Goal: Check status: Check status

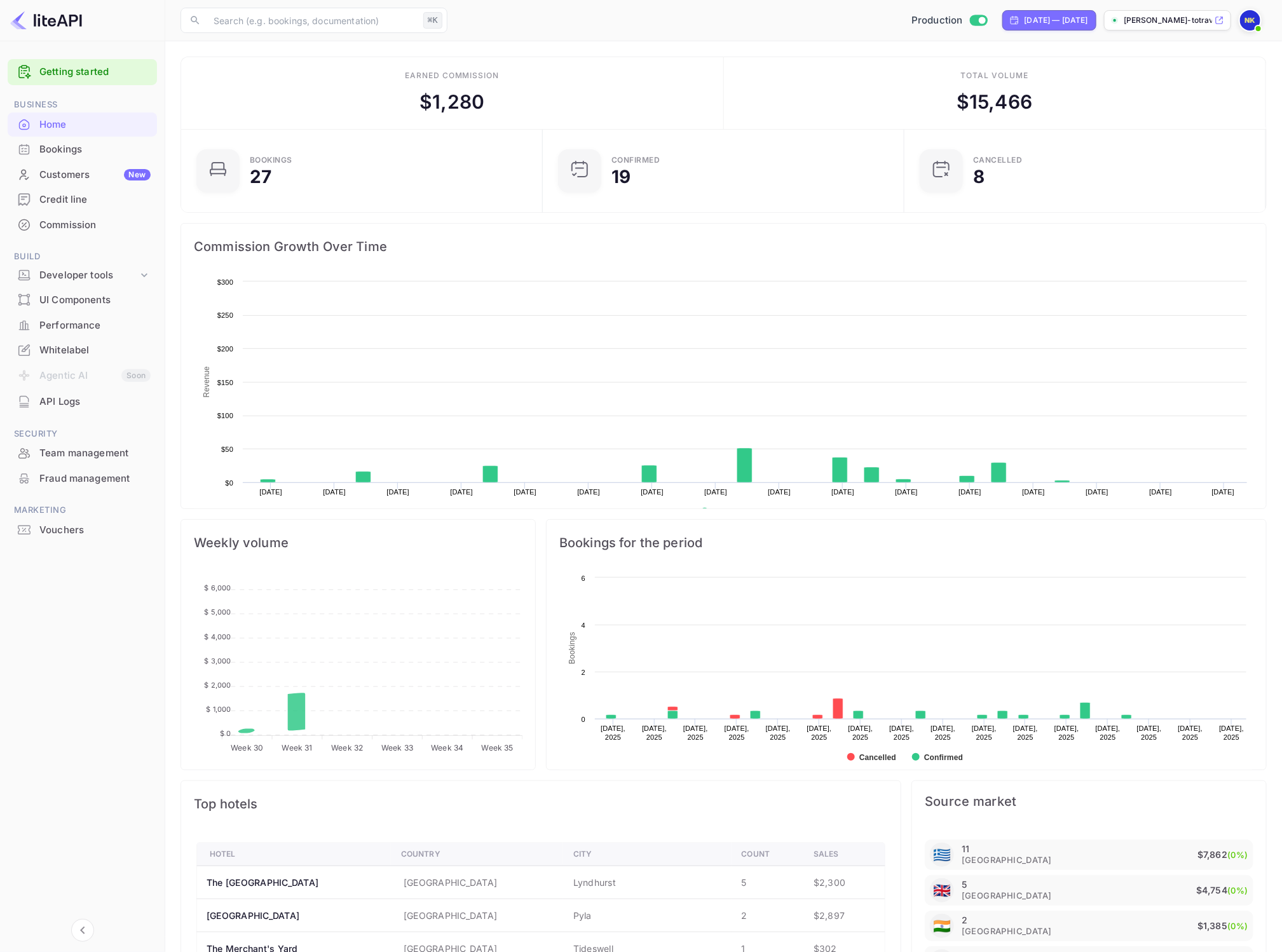
scroll to position [194, 342]
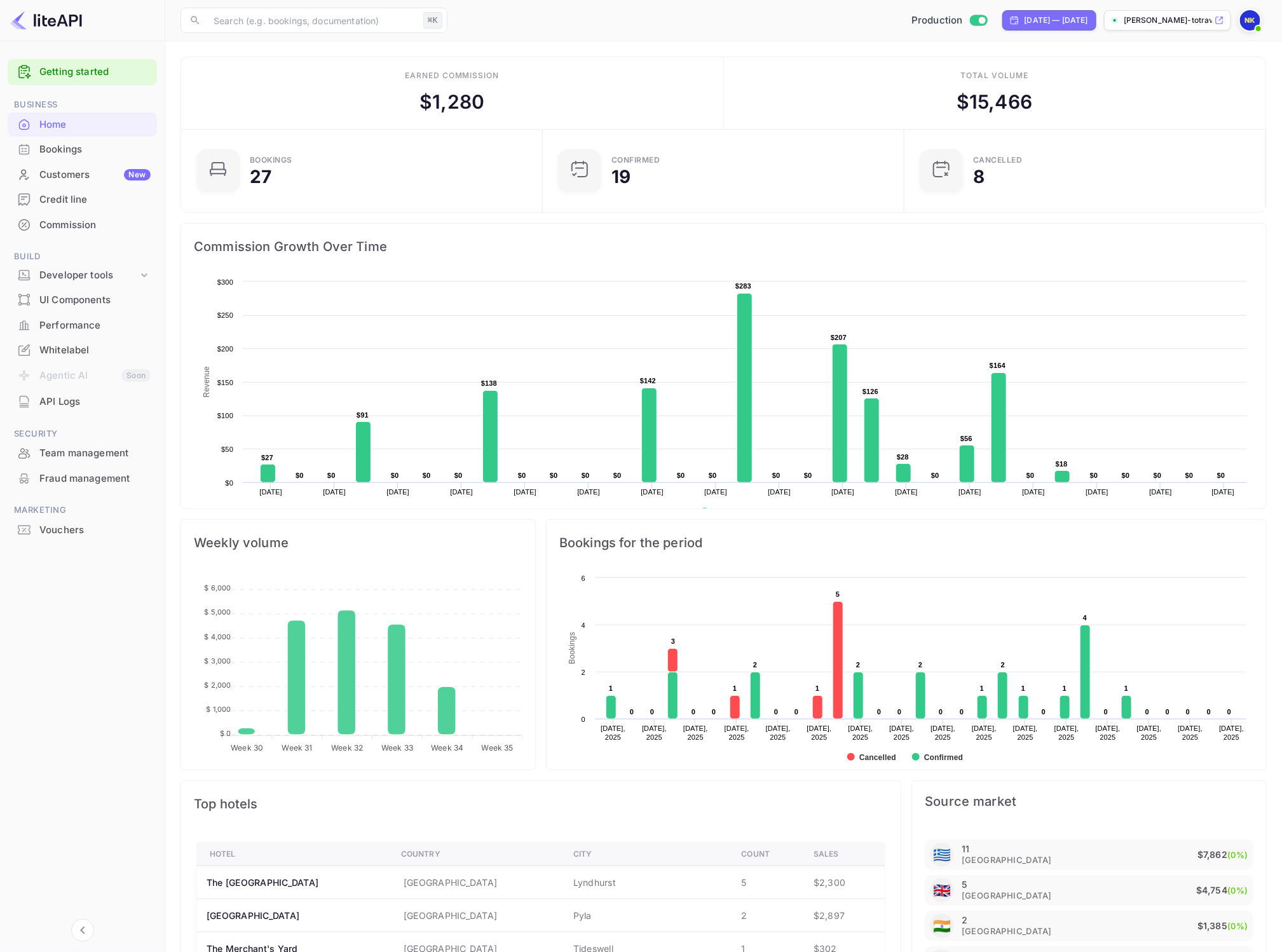
click at [82, 514] on span "Marketing" at bounding box center [82, 510] width 149 height 14
click at [77, 526] on div "Vouchers" at bounding box center [95, 531] width 112 height 15
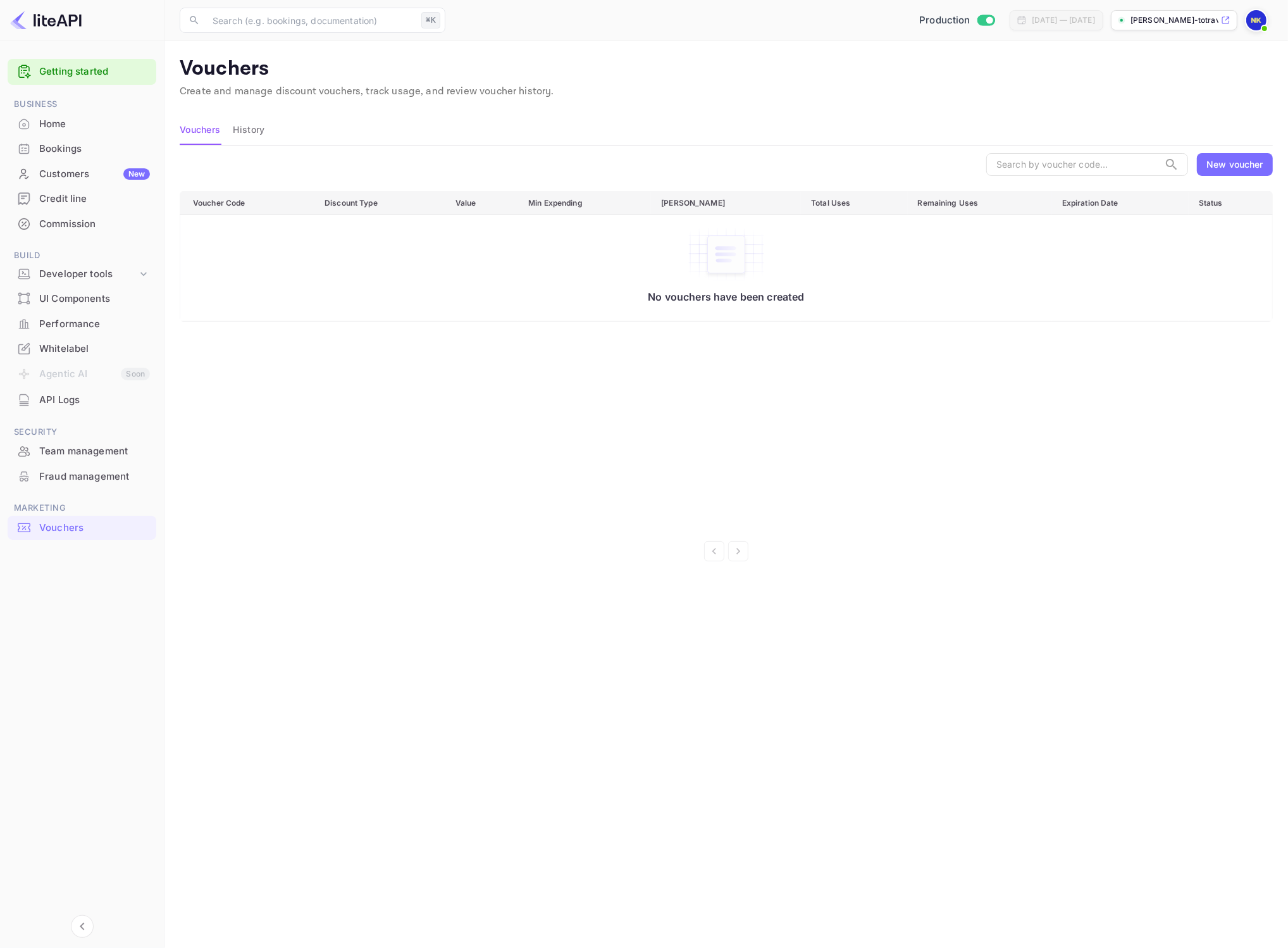
click at [235, 110] on main "Vouchers Create and manage discount vouchers, track usage, and review voucher h…" at bounding box center [726, 494] width 1123 height 907
click at [234, 116] on button "History" at bounding box center [248, 129] width 31 height 30
click at [191, 139] on button "Vouchers" at bounding box center [200, 129] width 41 height 30
click at [59, 146] on div "Bookings" at bounding box center [95, 149] width 111 height 15
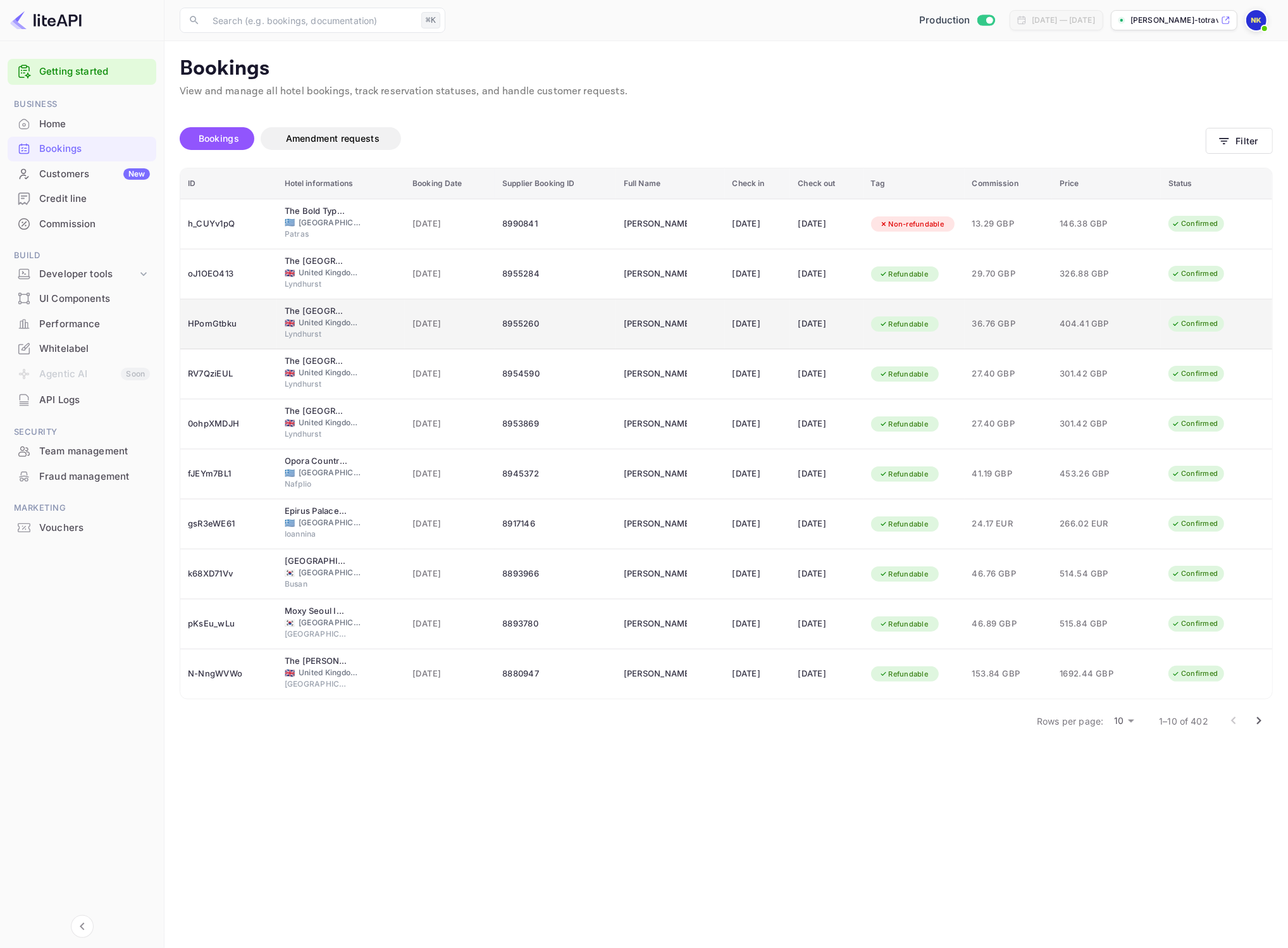
click at [515, 334] on div "8955260" at bounding box center [555, 324] width 106 height 20
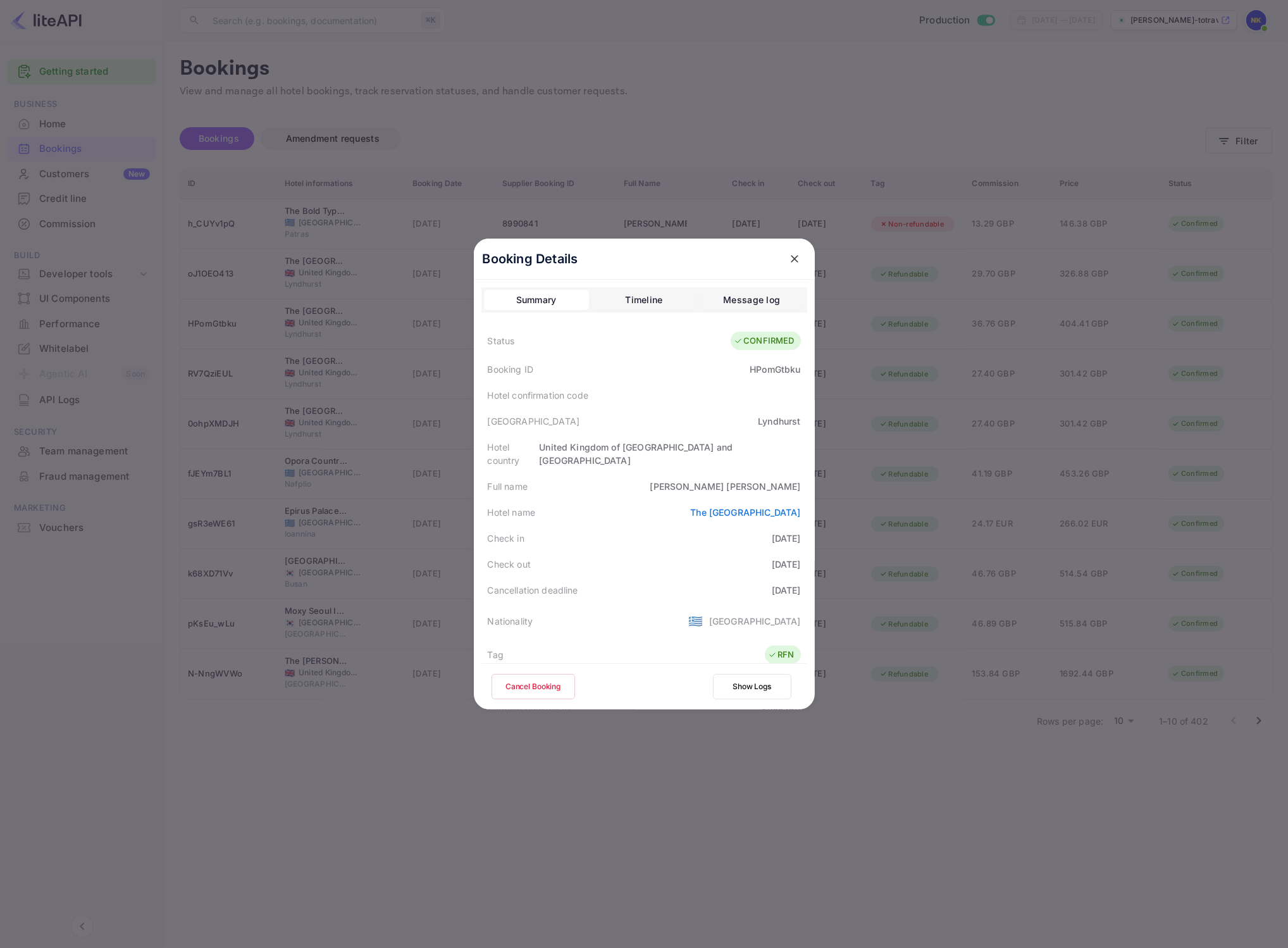
scroll to position [282, 0]
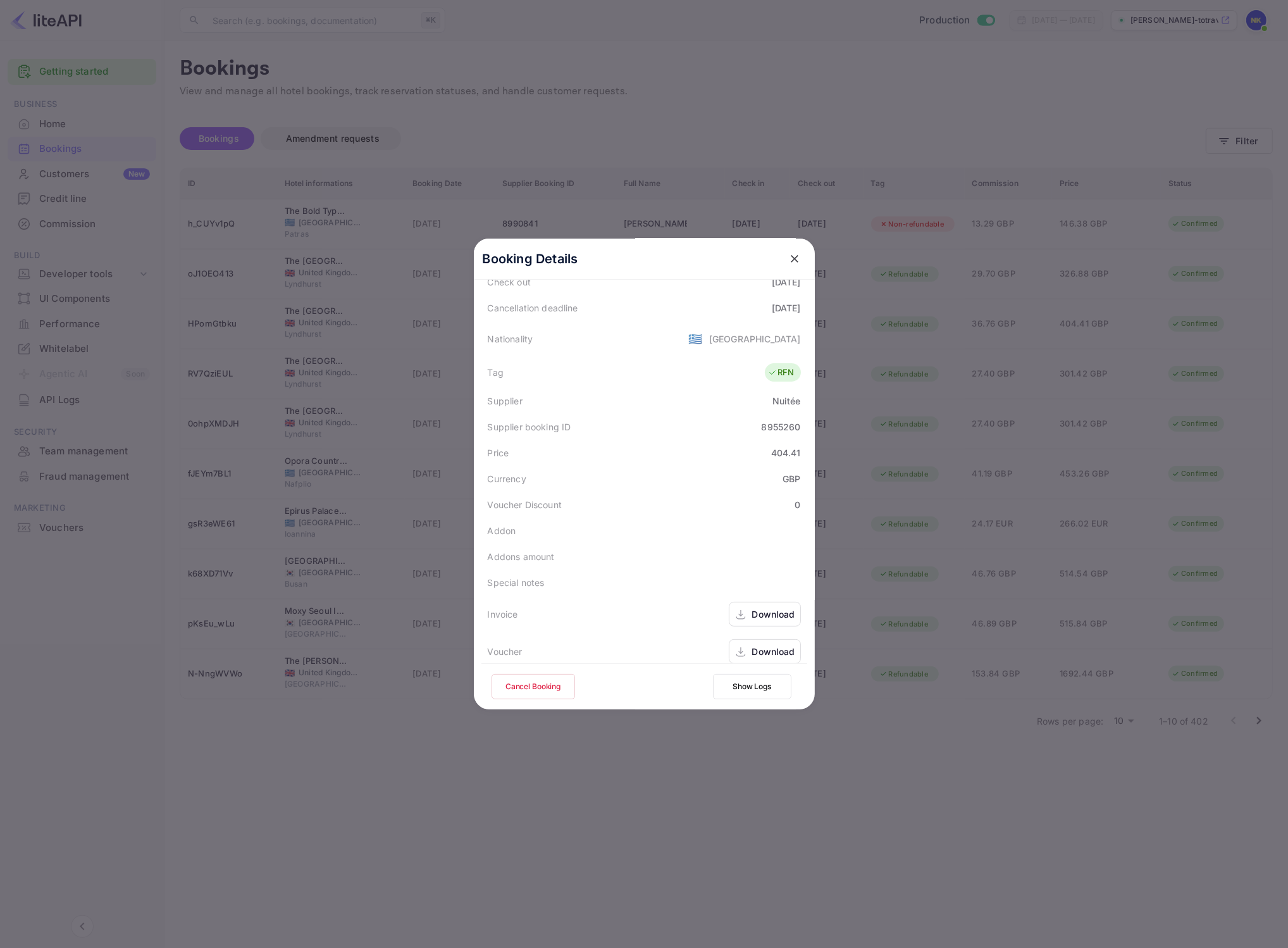
click at [780, 607] on div "Download" at bounding box center [774, 614] width 43 height 13
click at [857, 165] on div at bounding box center [644, 474] width 1288 height 948
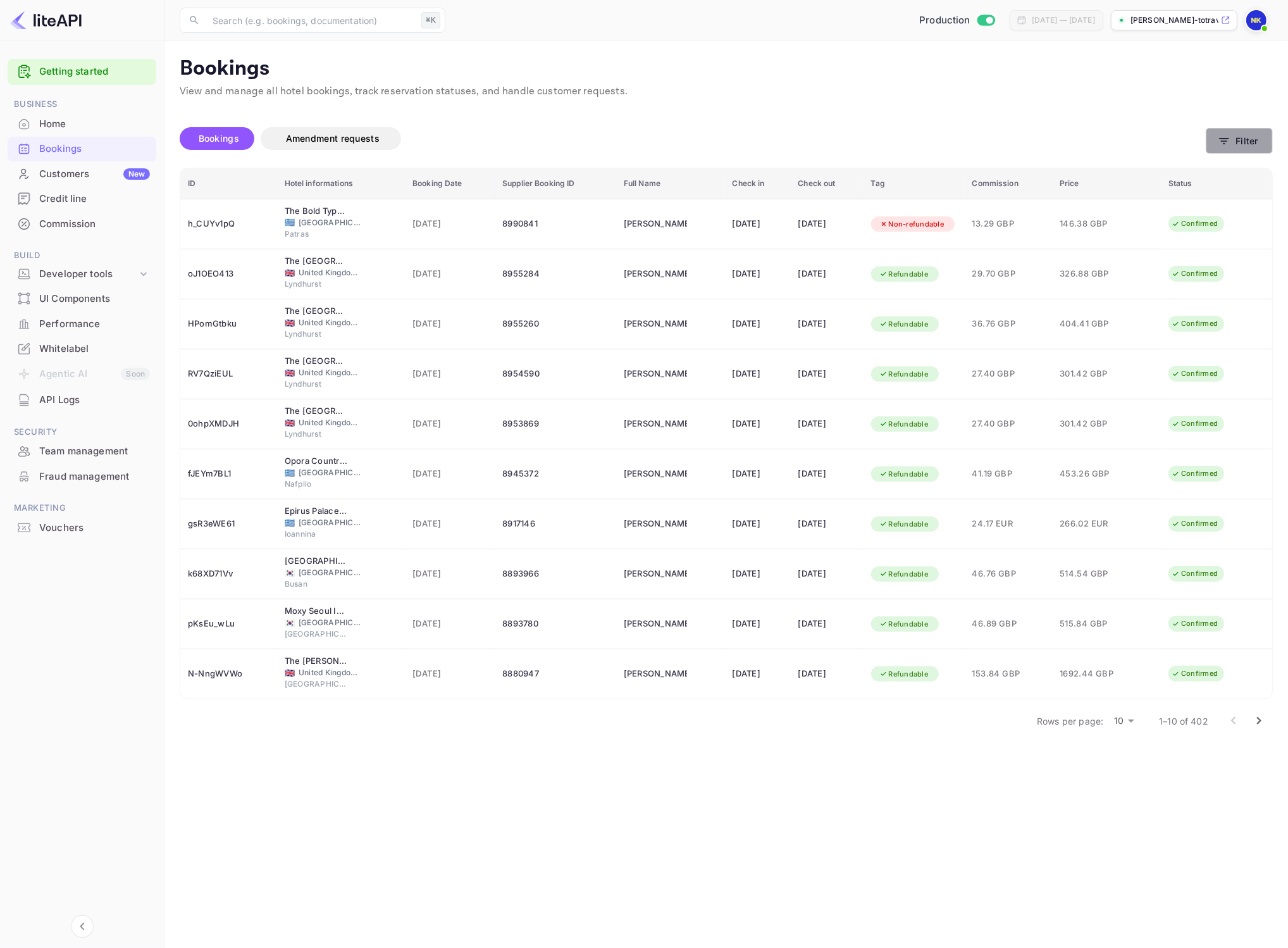
click at [1224, 136] on icon "button" at bounding box center [1224, 140] width 13 height 13
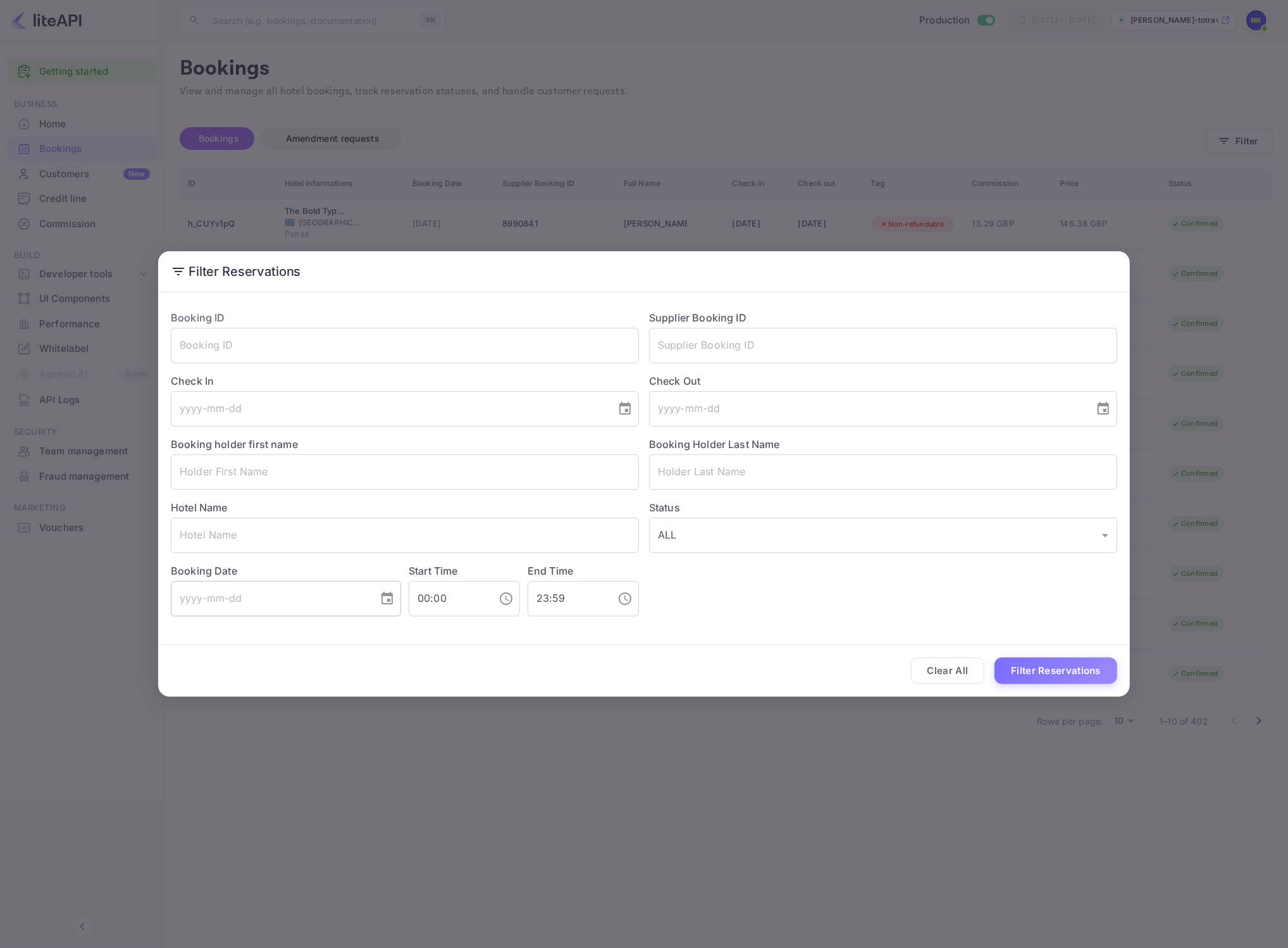
click at [259, 615] on input "tel" at bounding box center [270, 598] width 199 height 35
click at [371, 614] on div "​" at bounding box center [286, 598] width 230 height 35
click at [403, 596] on div "Start Time 00:00 ​" at bounding box center [461, 586] width 119 height 61
click at [387, 605] on icon "Choose date" at bounding box center [387, 599] width 15 height 15
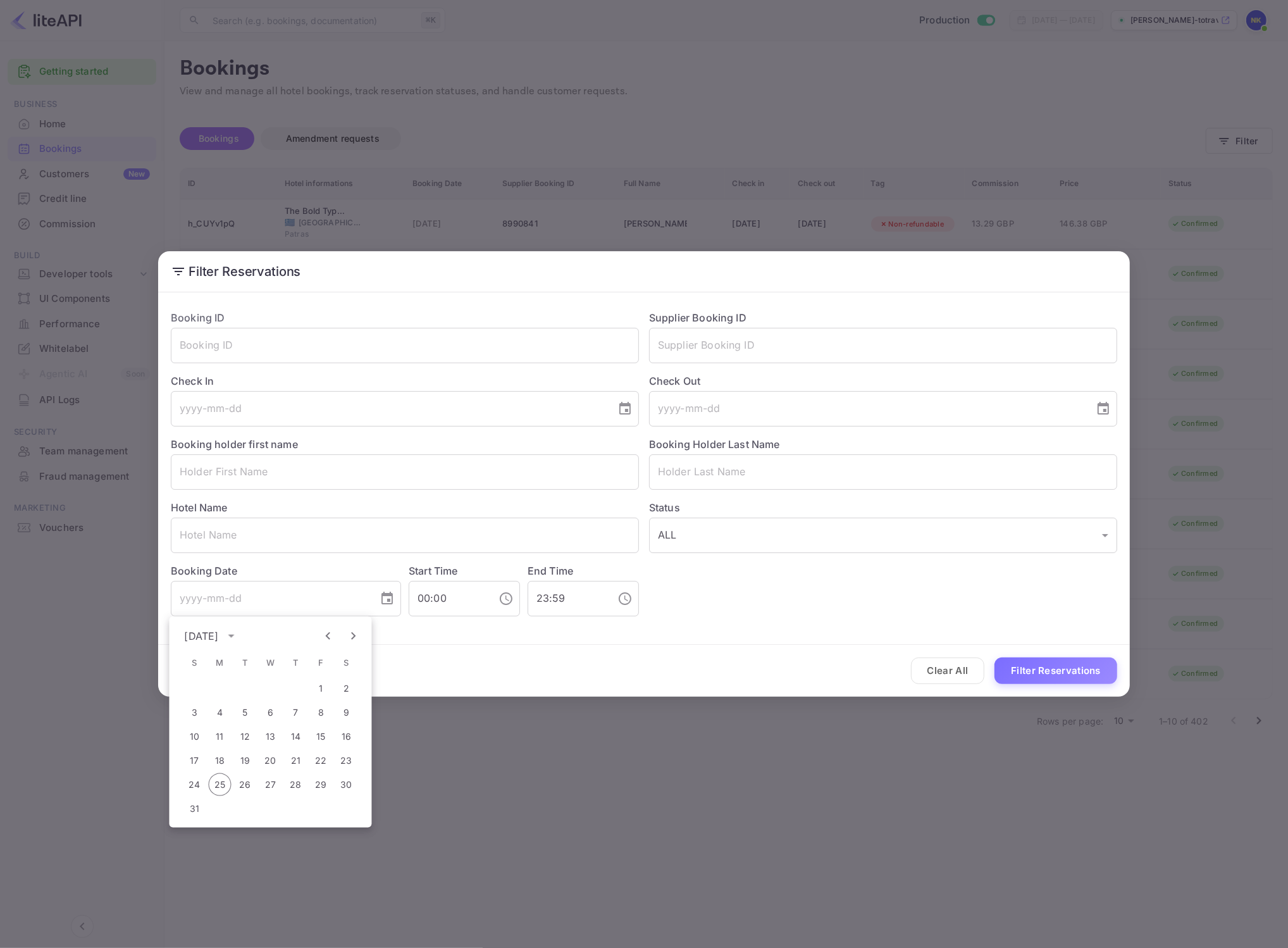
click at [334, 638] on icon "Previous month" at bounding box center [328, 636] width 15 height 15
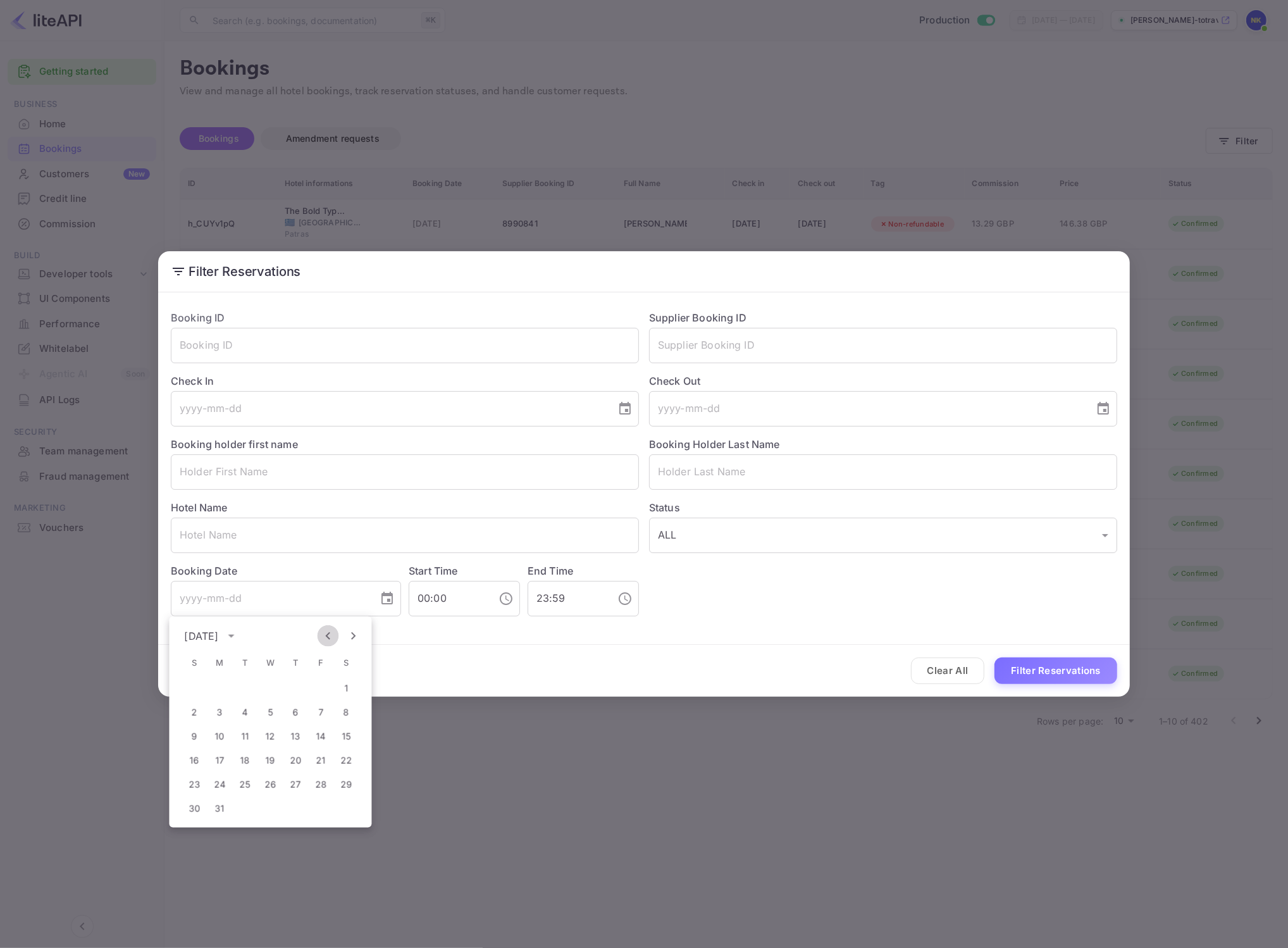
click at [334, 638] on icon "Previous month" at bounding box center [328, 636] width 15 height 15
click at [217, 692] on button "2" at bounding box center [220, 688] width 23 height 23
type input "[DATE]"
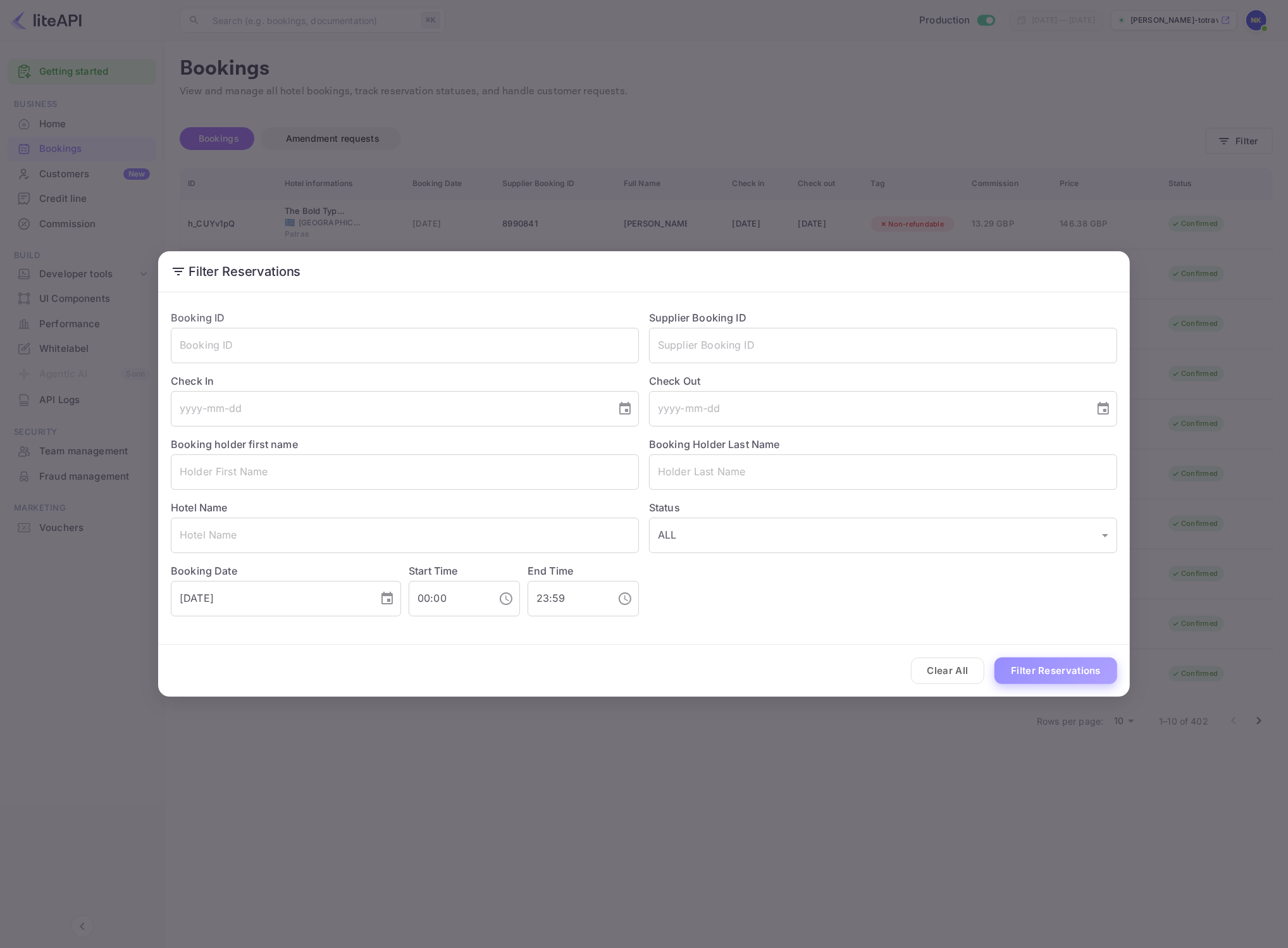
click at [1023, 668] on button "Filter Reservations" at bounding box center [1056, 671] width 123 height 27
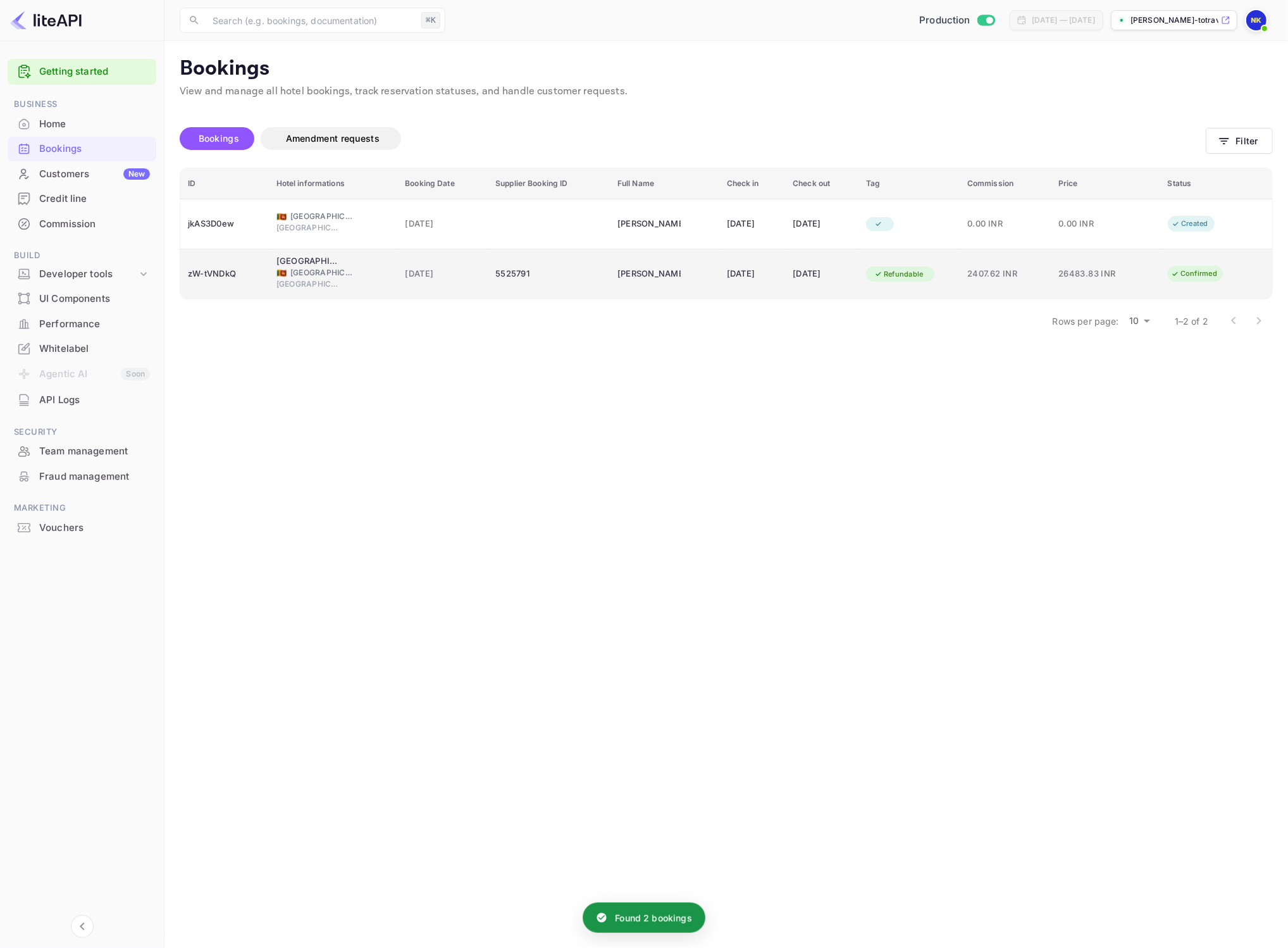
click at [419, 270] on span "[DATE]" at bounding box center [442, 274] width 76 height 14
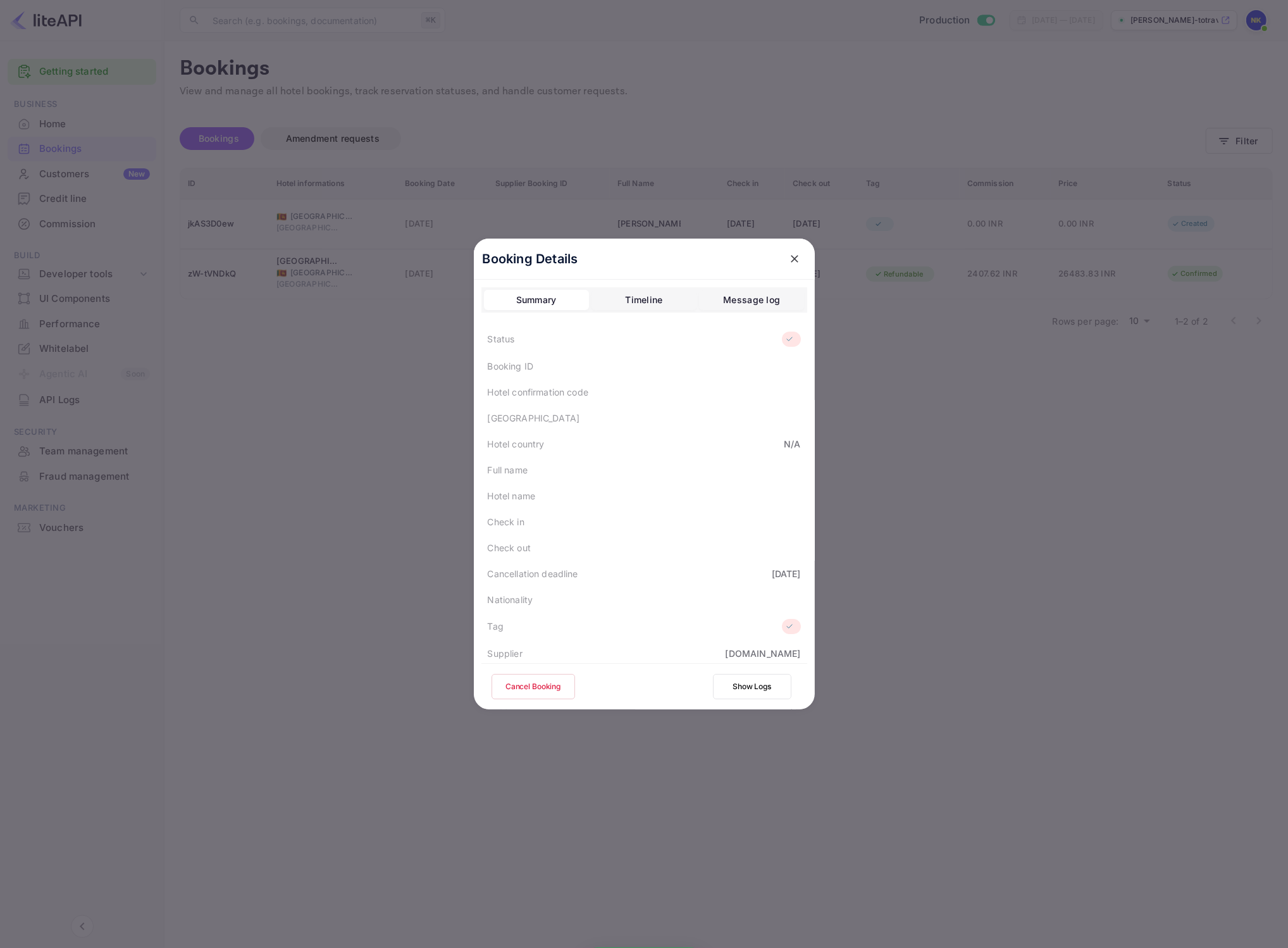
scroll to position [264, 0]
click at [771, 602] on div "Download" at bounding box center [774, 602] width 43 height 13
click at [755, 644] on div "Download" at bounding box center [774, 640] width 43 height 13
click at [790, 266] on button "close" at bounding box center [794, 259] width 23 height 23
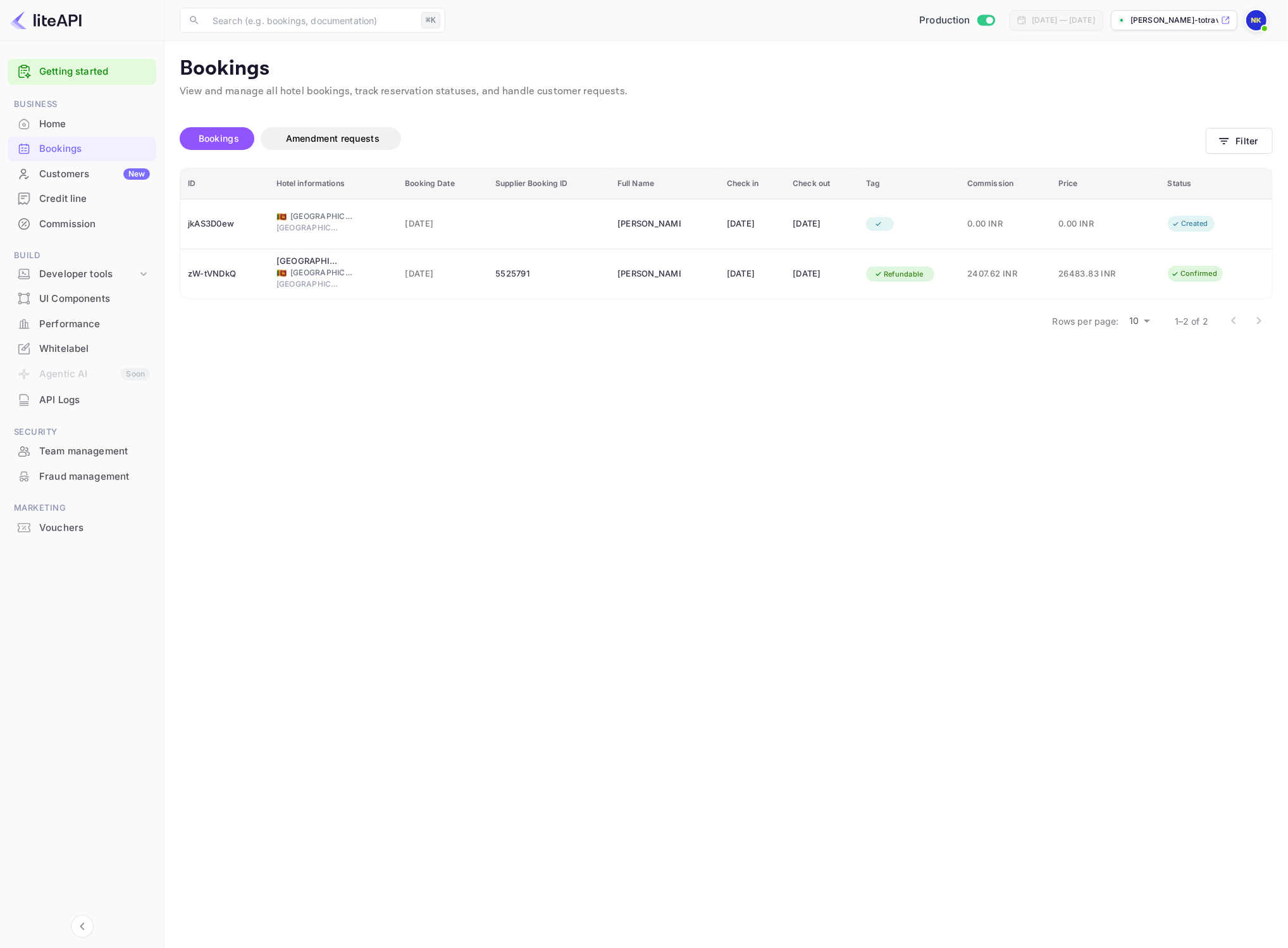
click at [210, 140] on span "Bookings" at bounding box center [219, 138] width 41 height 11
click at [209, 127] on button "Bookings" at bounding box center [217, 138] width 75 height 23
click at [217, 136] on span "Bookings" at bounding box center [219, 138] width 41 height 11
